Goal: Task Accomplishment & Management: Manage account settings

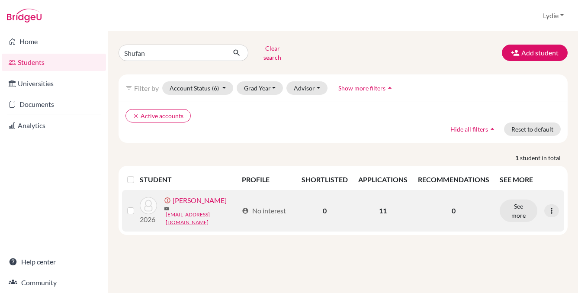
click at [198, 198] on link "[PERSON_NAME]" at bounding box center [199, 200] width 54 height 10
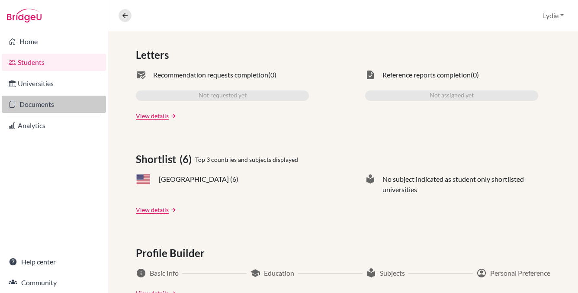
scroll to position [89, 0]
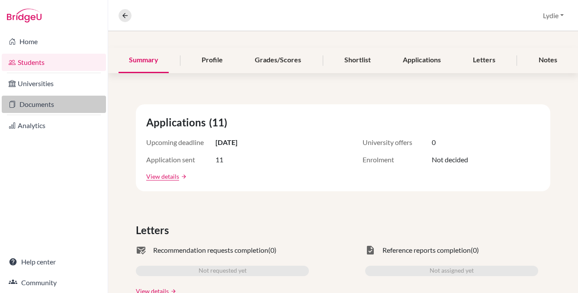
click at [57, 108] on link "Documents" at bounding box center [54, 104] width 104 height 17
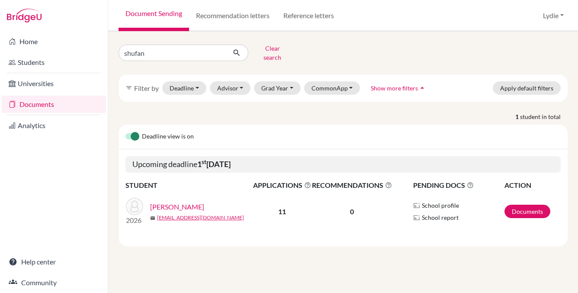
click at [173, 201] on link "[PERSON_NAME]" at bounding box center [177, 206] width 54 height 10
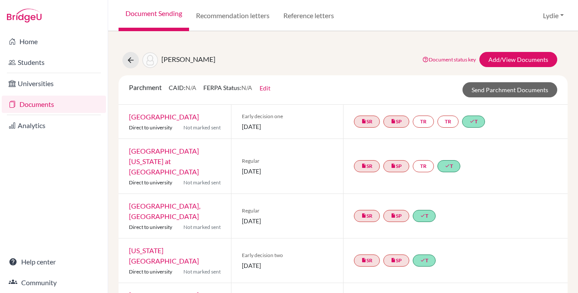
scroll to position [6, 0]
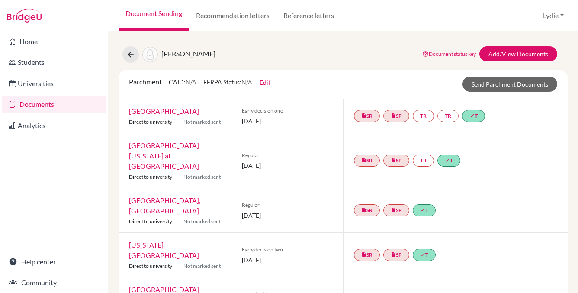
click at [469, 106] on div "insert_drive_file SR insert_drive_file SP TR TR done T" at bounding box center [455, 116] width 224 height 34
click at [469, 111] on link "done T" at bounding box center [473, 116] width 23 height 12
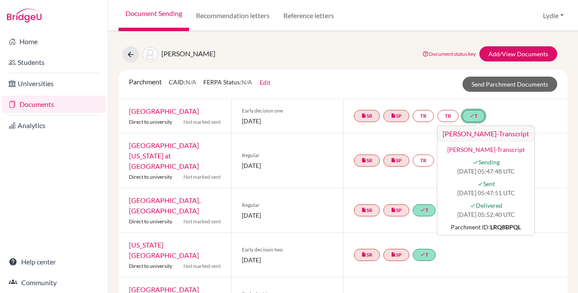
scroll to position [16, 0]
